Goal: Task Accomplishment & Management: Manage account settings

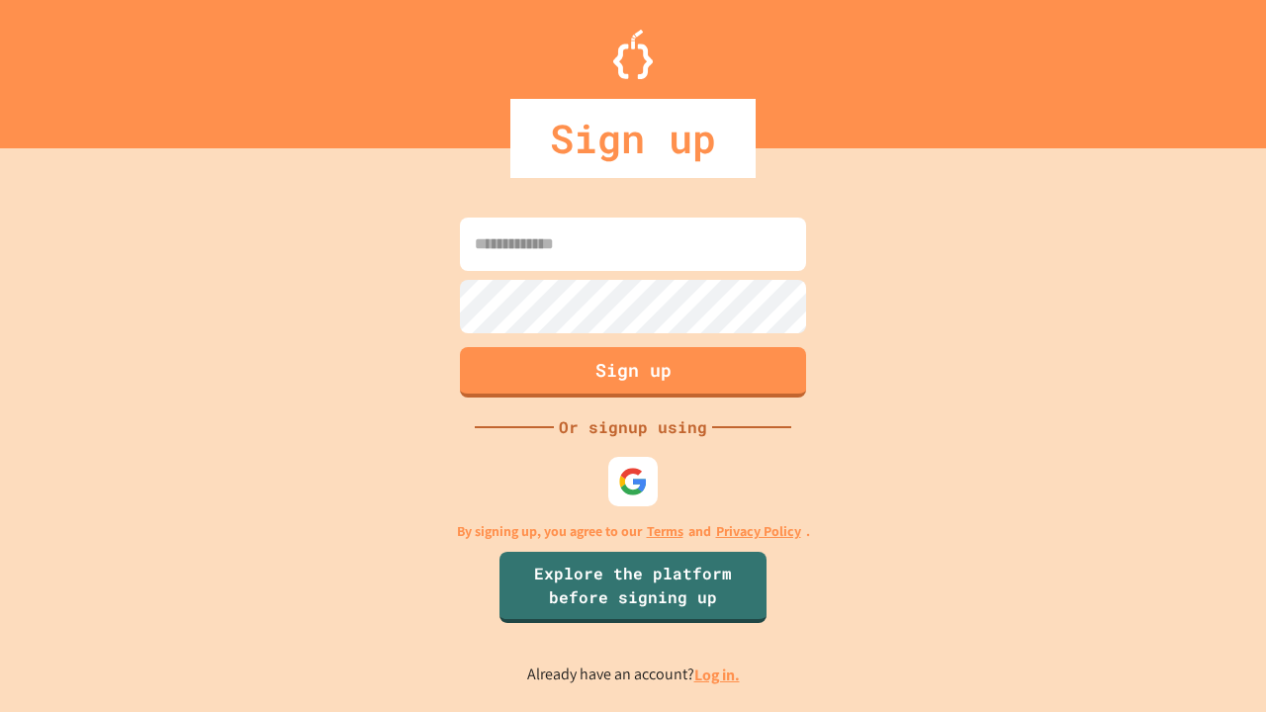
click at [718, 675] on link "Log in." at bounding box center [717, 675] width 46 height 21
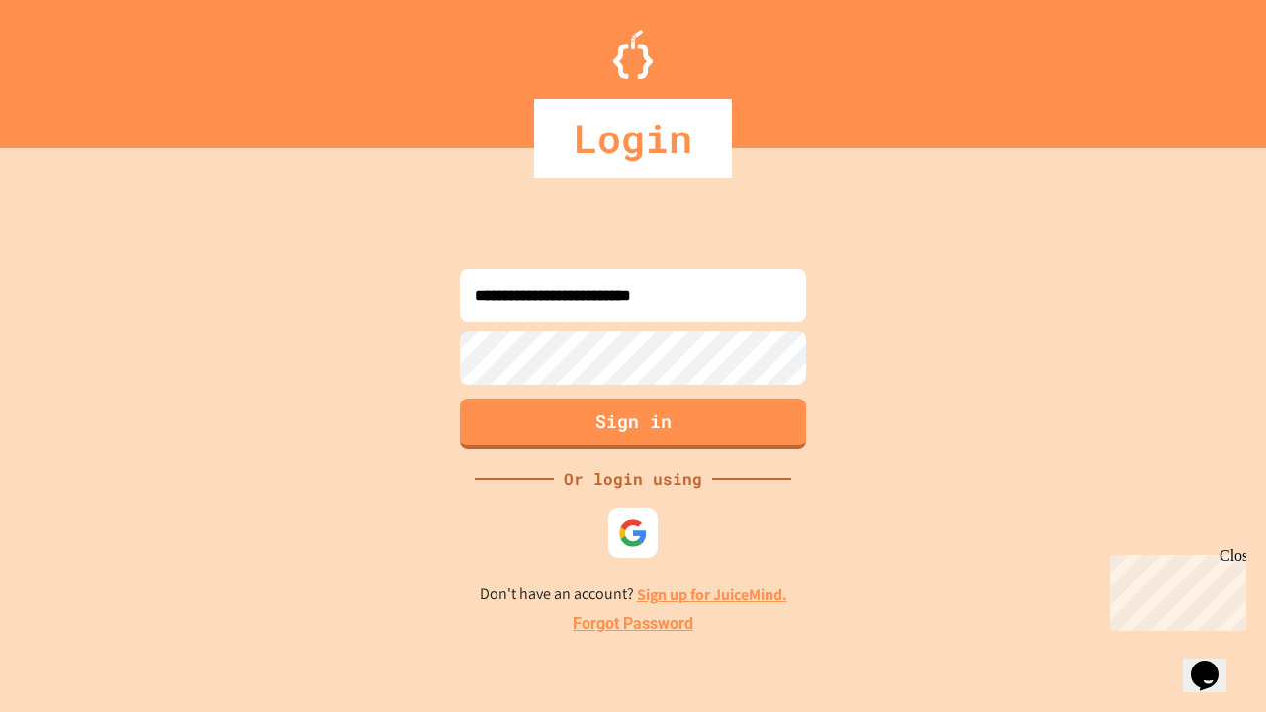
type input "**********"
